Goal: Find specific page/section: Find specific page/section

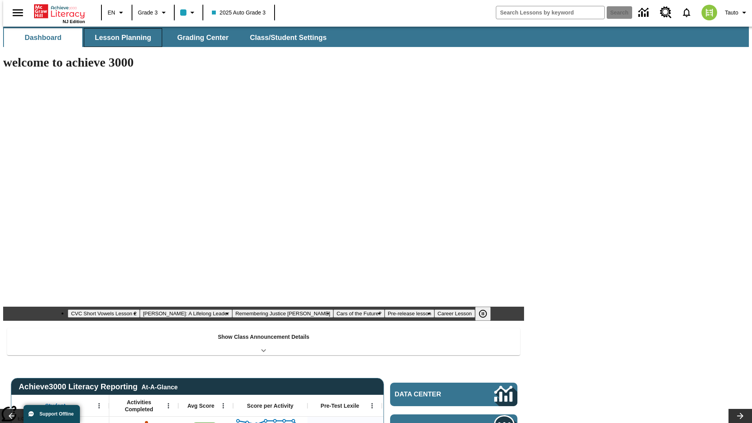
click at [120, 38] on span "Lesson Planning" at bounding box center [123, 37] width 56 height 9
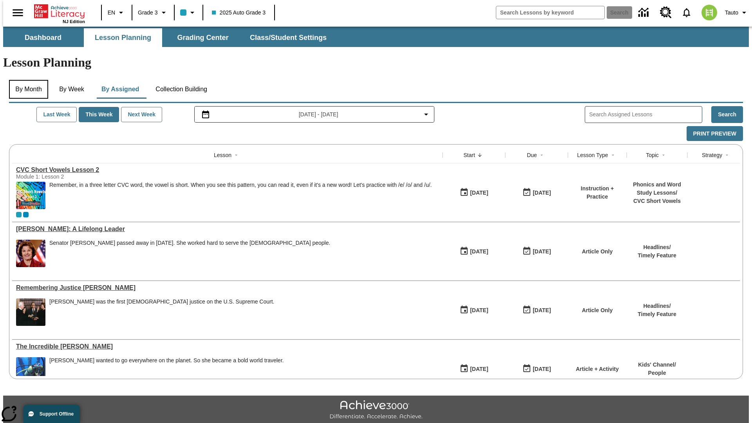
click at [26, 80] on button "By Month" at bounding box center [28, 89] width 39 height 19
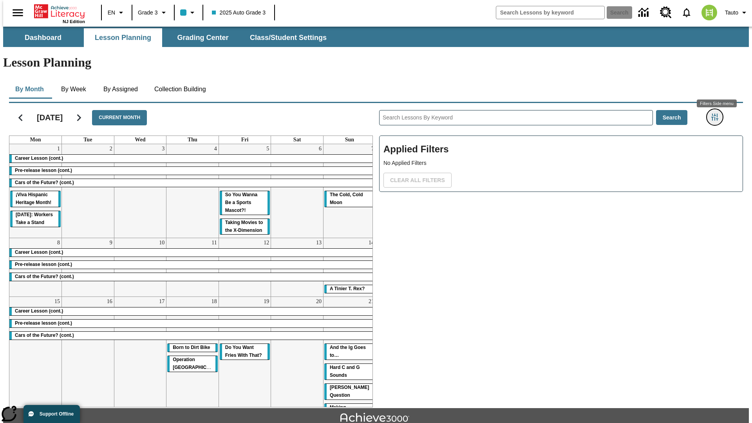
click at [717, 114] on icon "Filters Side menu" at bounding box center [714, 117] width 7 height 7
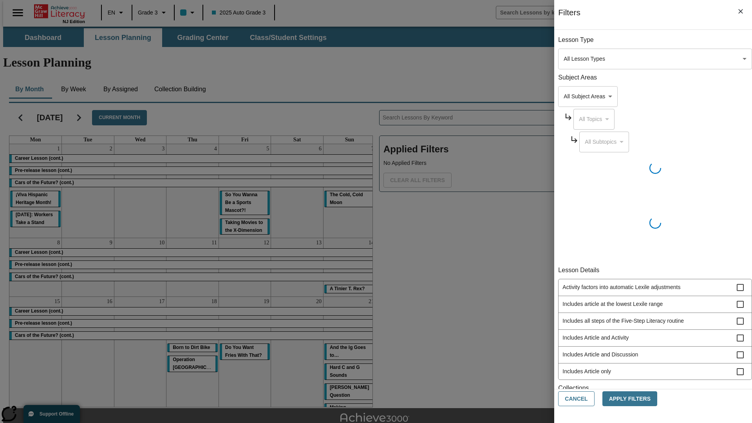
click at [564, 59] on body "Skip to main content [GEOGRAPHIC_DATA] Edition EN Grade 3 2025 Auto Grade 3 Sea…" at bounding box center [375, 243] width 745 height 432
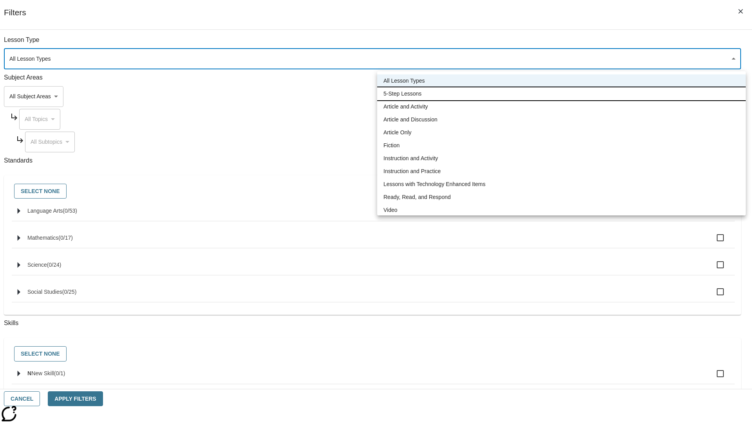
click at [561, 94] on li "5-Step Lessons" at bounding box center [561, 93] width 368 height 13
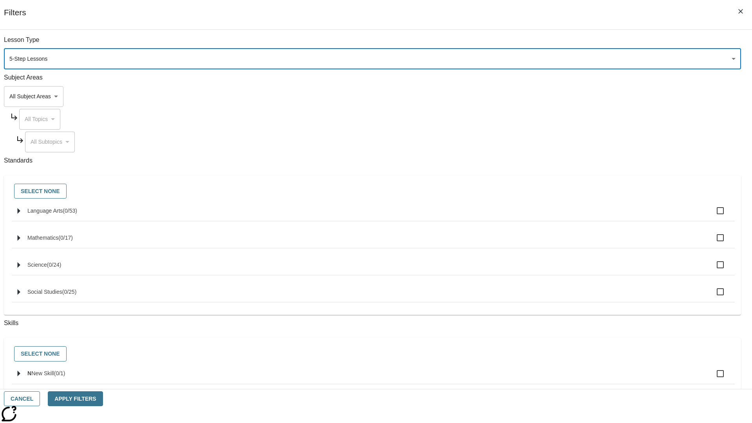
type input "1"
click at [40, 398] on button "Cancel" at bounding box center [22, 398] width 36 height 15
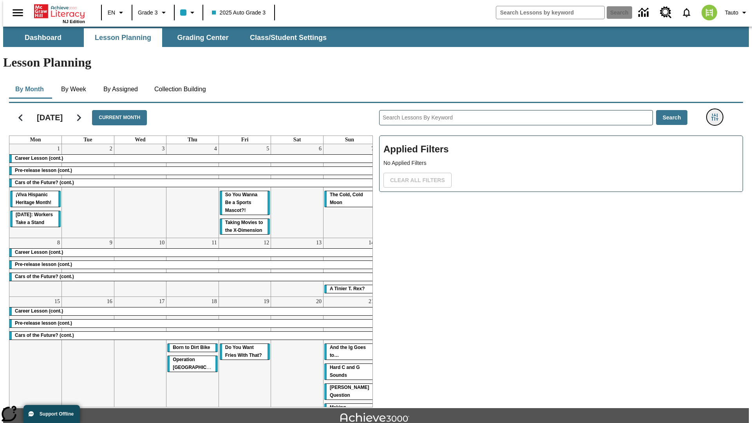
click at [717, 114] on icon "Filters Side menu" at bounding box center [714, 117] width 7 height 7
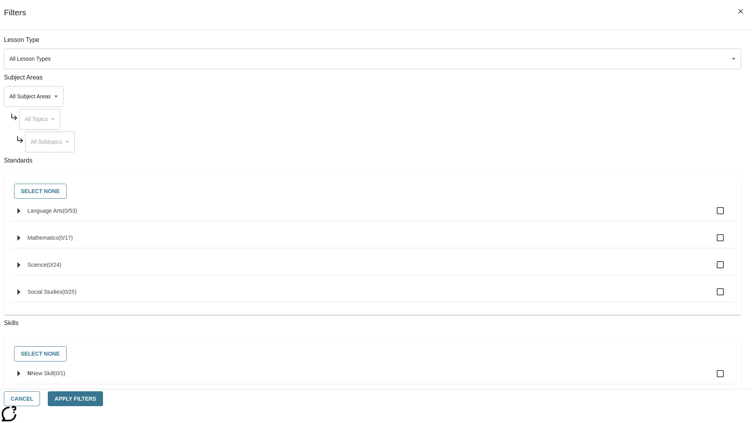
click at [564, 59] on body "Skip to main content [GEOGRAPHIC_DATA] Edition EN Grade 3 2025 Auto Grade 3 Sea…" at bounding box center [375, 243] width 745 height 432
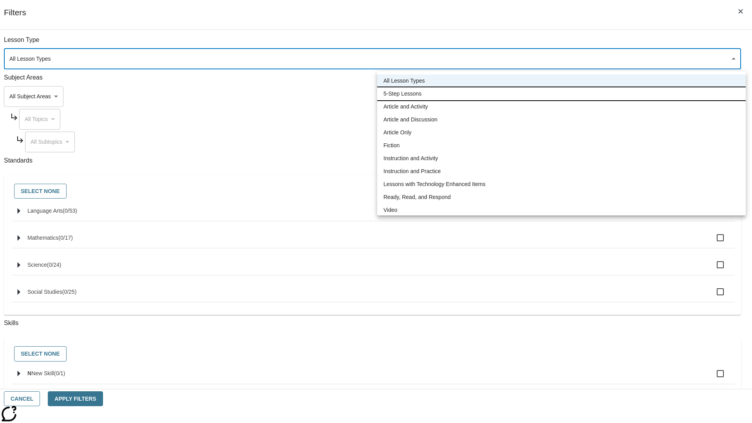
click at [561, 94] on li "5-Step Lessons" at bounding box center [561, 93] width 368 height 13
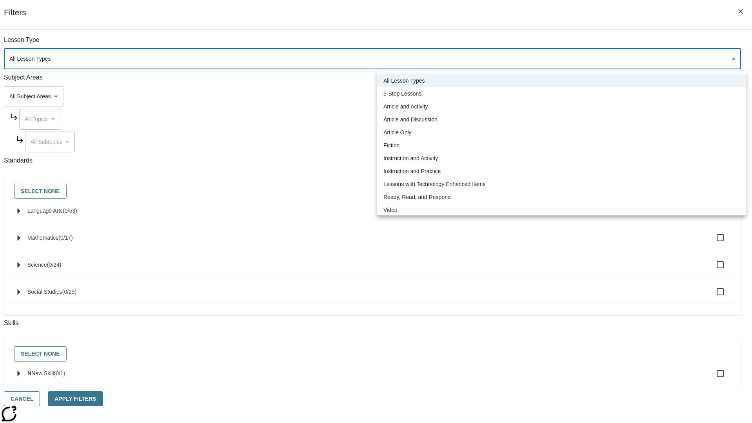
type input "1"
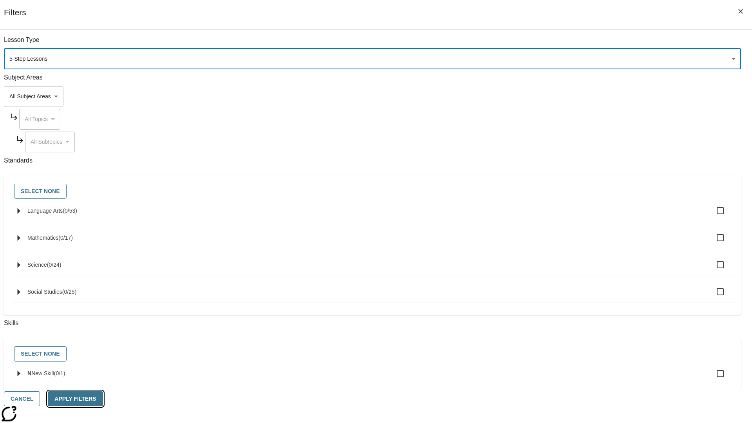
click at [103, 398] on button "Apply Filters" at bounding box center [75, 398] width 55 height 15
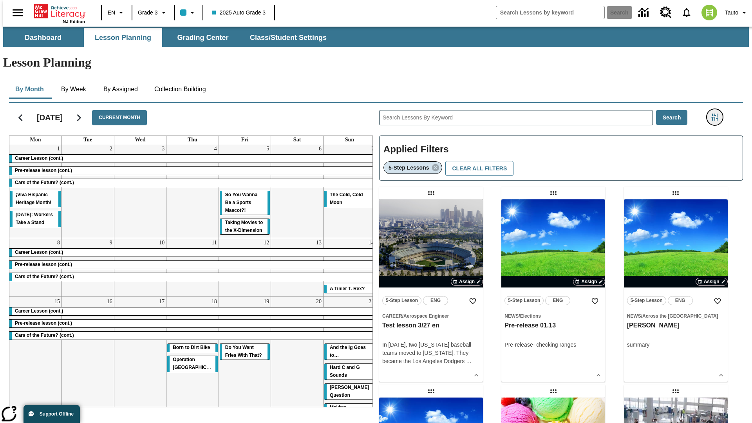
click at [717, 114] on icon "Filters Side menu" at bounding box center [714, 117] width 7 height 7
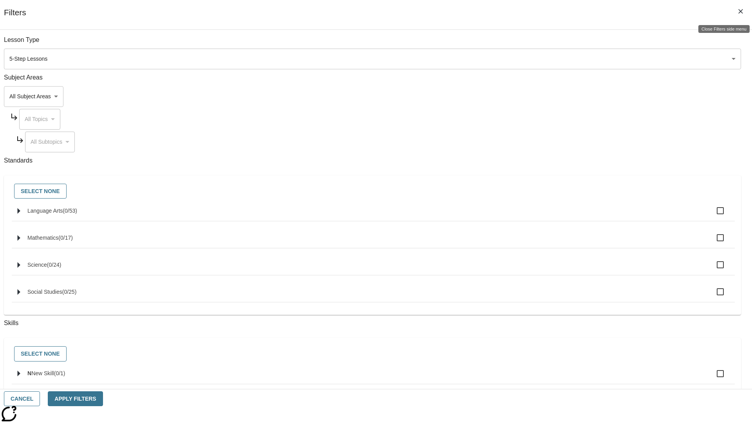
click at [740, 11] on icon "Close Filters side menu" at bounding box center [740, 11] width 5 height 5
click at [717, 114] on icon "Filters Side menu" at bounding box center [714, 117] width 7 height 7
